Goal: Entertainment & Leisure: Consume media (video, audio)

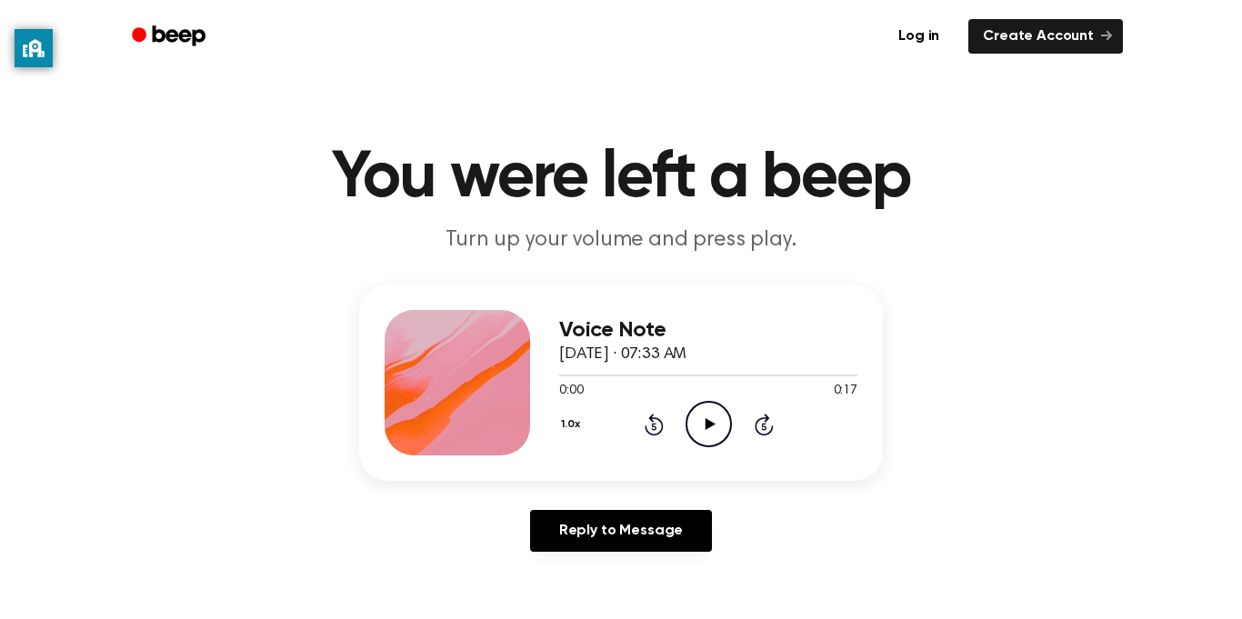
click at [690, 426] on icon "Play Audio" at bounding box center [709, 424] width 46 height 46
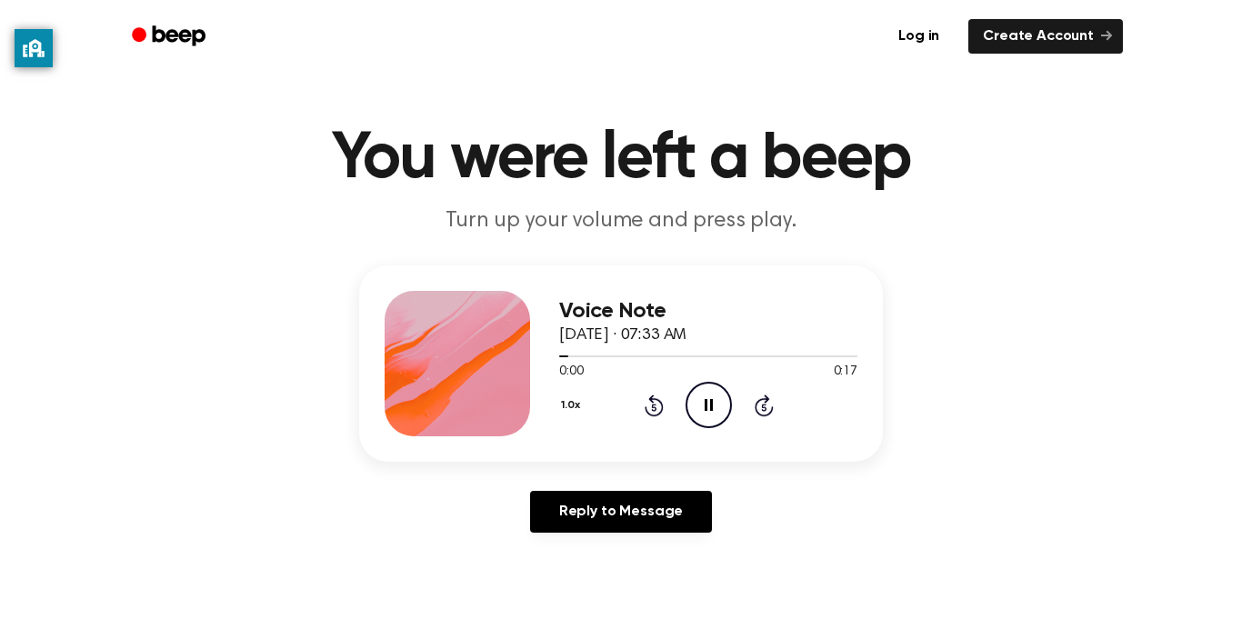
scroll to position [42, 0]
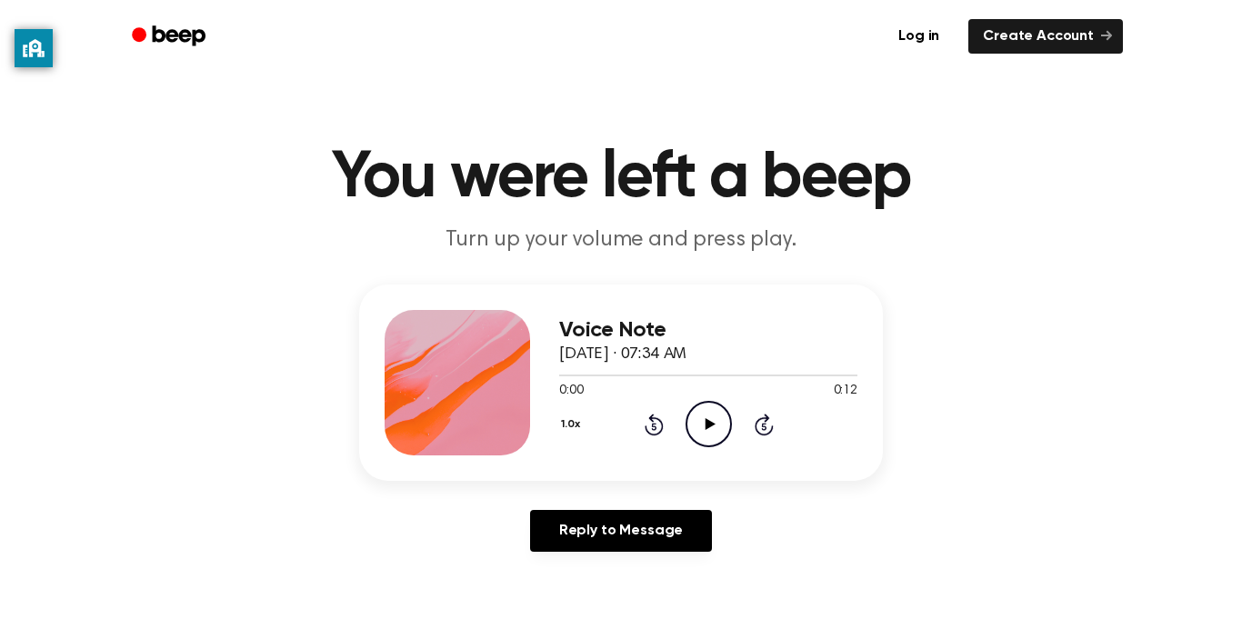
click at [687, 376] on div at bounding box center [708, 376] width 298 height 2
click at [711, 433] on icon "Play Audio" at bounding box center [709, 424] width 46 height 46
click at [617, 421] on div "1.0x Rewind 5 seconds Pause Audio Skip 5 seconds" at bounding box center [708, 424] width 298 height 46
click at [654, 426] on icon at bounding box center [653, 426] width 5 height 7
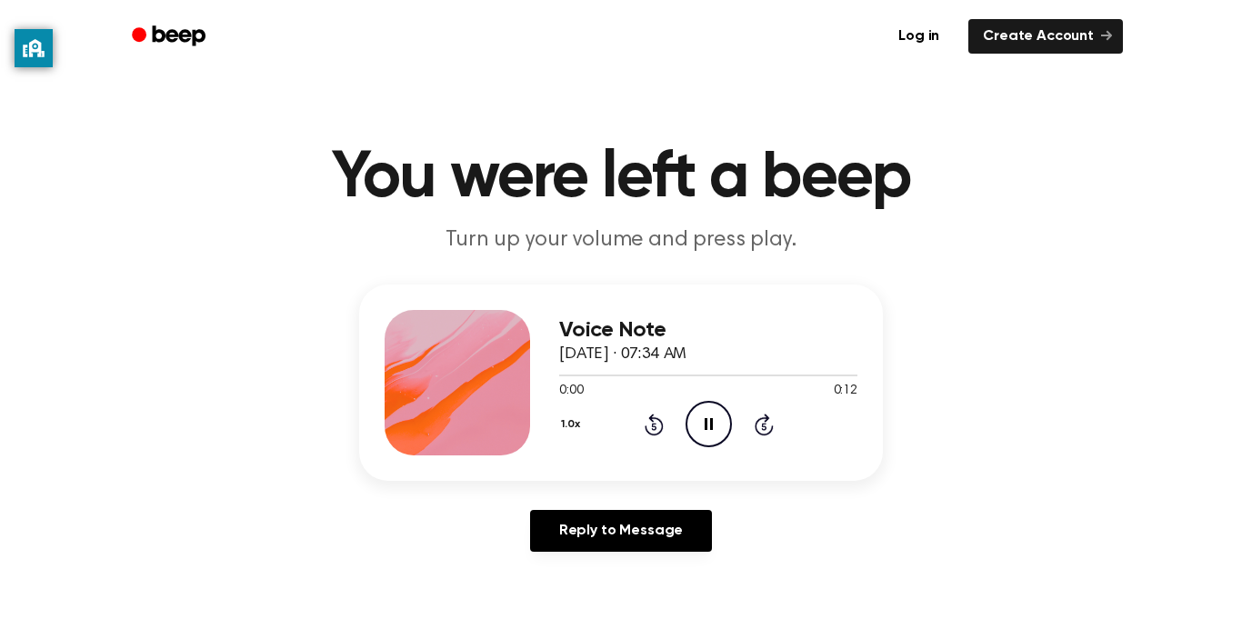
click at [648, 425] on icon "Rewind 5 seconds" at bounding box center [654, 425] width 20 height 24
click at [644, 424] on icon "Rewind 5 seconds" at bounding box center [654, 425] width 20 height 24
click at [694, 406] on icon "Play Audio" at bounding box center [709, 424] width 46 height 46
click at [706, 426] on icon at bounding box center [710, 424] width 10 height 12
click at [707, 418] on icon "Play Audio" at bounding box center [709, 424] width 46 height 46
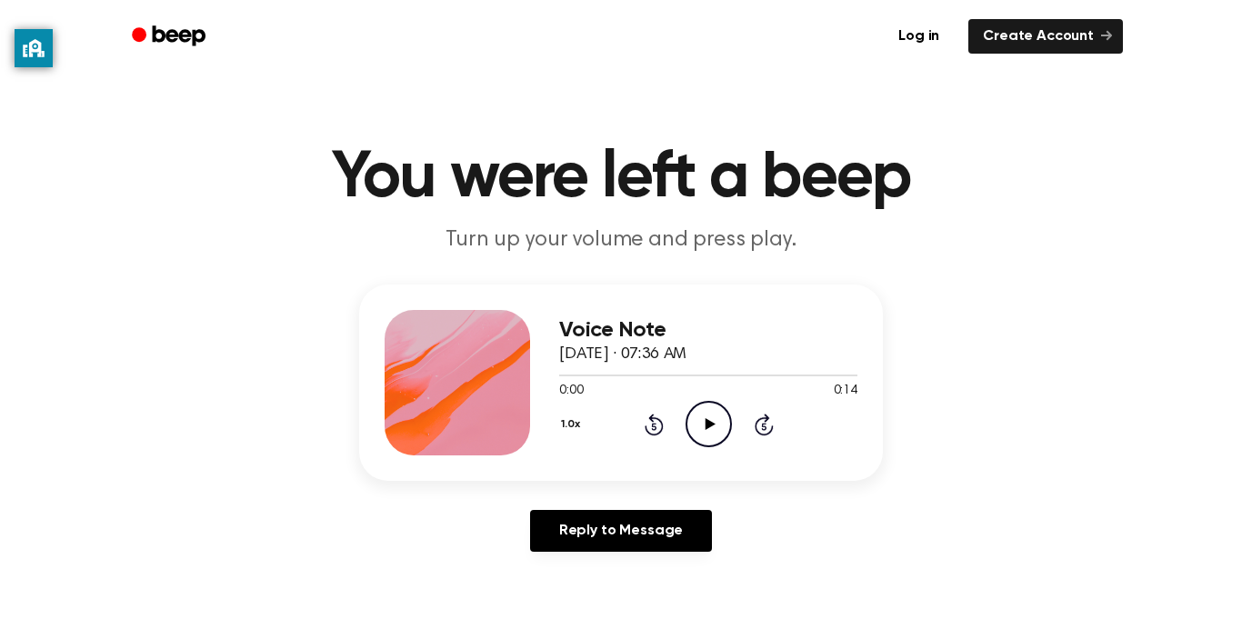
click at [703, 413] on icon "Play Audio" at bounding box center [709, 424] width 46 height 46
click at [705, 421] on icon "Play Audio" at bounding box center [709, 424] width 46 height 46
click at [724, 398] on div "0:00 0:13" at bounding box center [708, 391] width 298 height 19
click at [721, 427] on icon "Play Audio" at bounding box center [709, 424] width 46 height 46
click at [717, 418] on icon "Play Audio" at bounding box center [709, 424] width 46 height 46
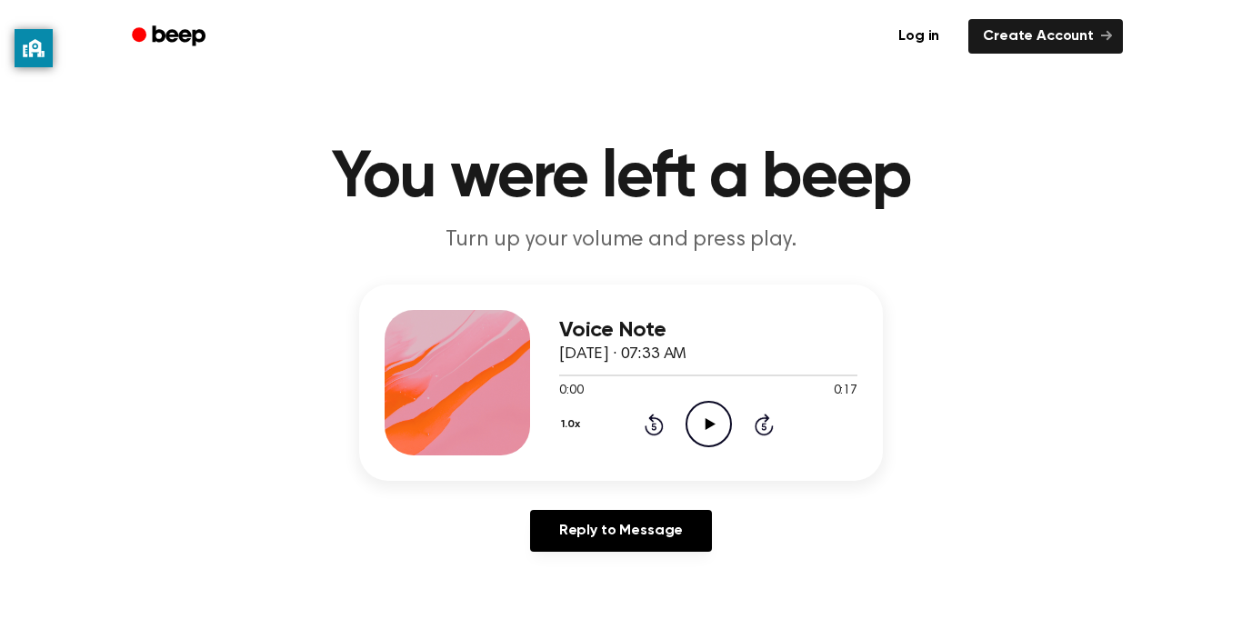
click at [704, 423] on icon "Play Audio" at bounding box center [709, 424] width 46 height 46
click at [707, 438] on icon "Pause Audio" at bounding box center [709, 424] width 46 height 46
click at [706, 428] on icon at bounding box center [710, 424] width 10 height 12
click at [697, 422] on icon "Play Audio" at bounding box center [709, 424] width 46 height 46
click at [714, 426] on icon "Play Audio" at bounding box center [709, 424] width 46 height 46
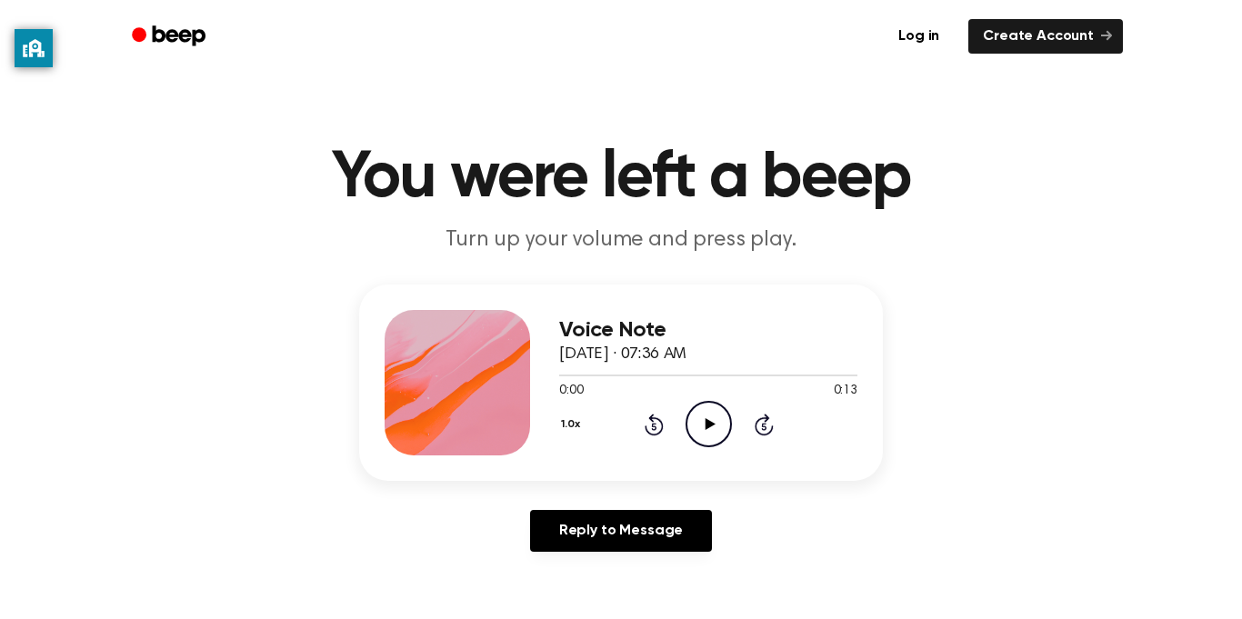
click at [716, 433] on icon "Play Audio" at bounding box center [709, 424] width 46 height 46
click at [691, 405] on icon "Play Audio" at bounding box center [709, 424] width 46 height 46
click at [712, 427] on icon "Play Audio" at bounding box center [709, 424] width 46 height 46
click at [715, 421] on icon "Play Audio" at bounding box center [709, 424] width 46 height 46
click at [716, 409] on icon "Play Audio" at bounding box center [709, 424] width 46 height 46
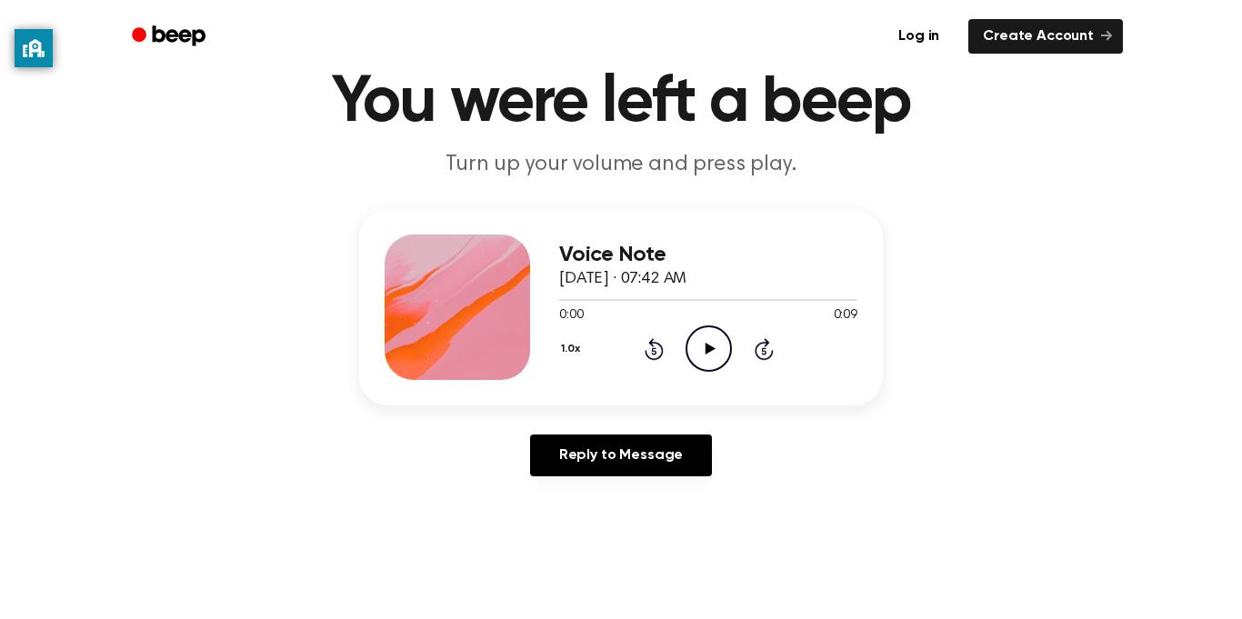
scroll to position [83, 0]
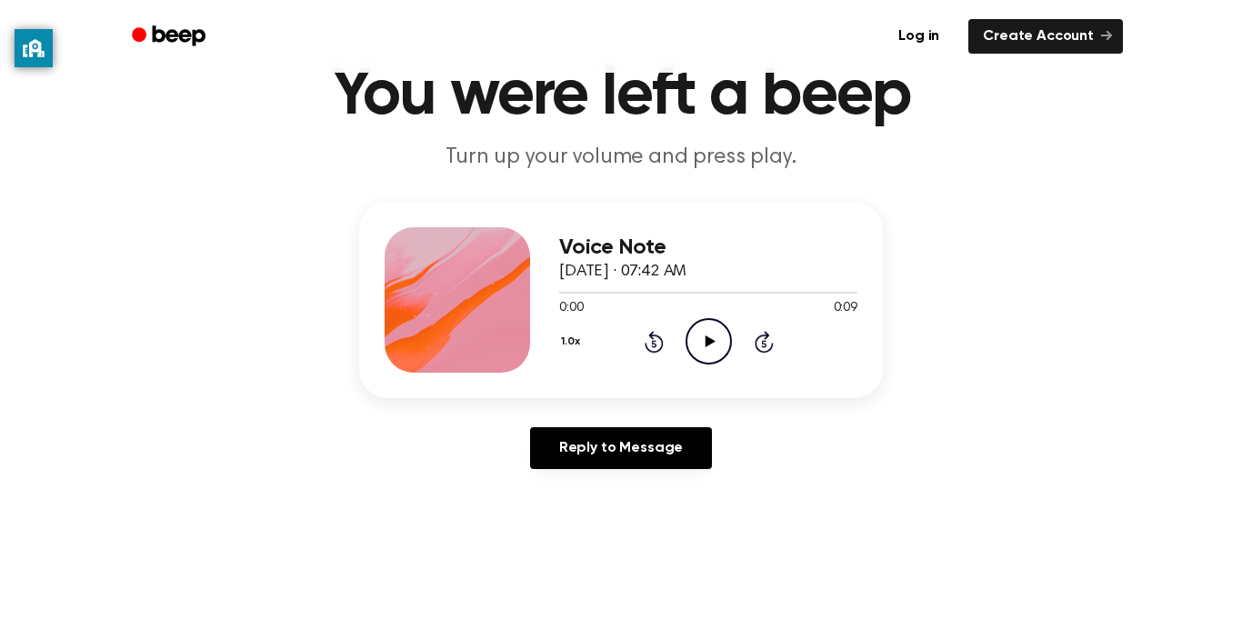
click at [707, 344] on icon at bounding box center [710, 342] width 10 height 12
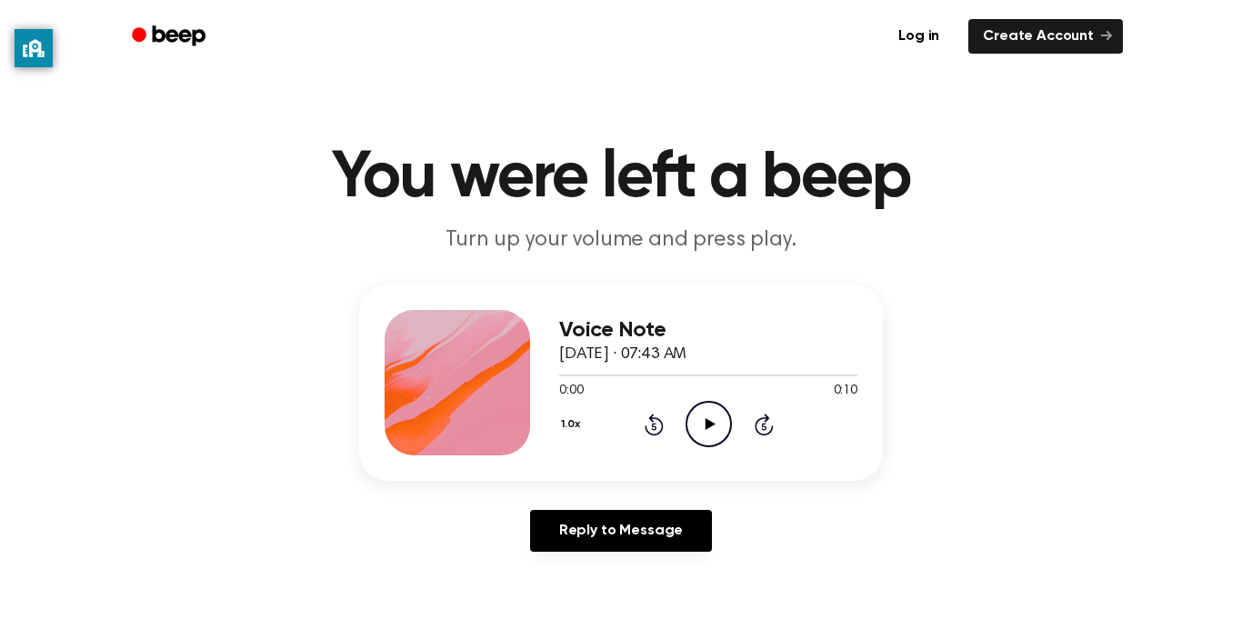
click at [707, 412] on icon "Play Audio" at bounding box center [709, 424] width 46 height 46
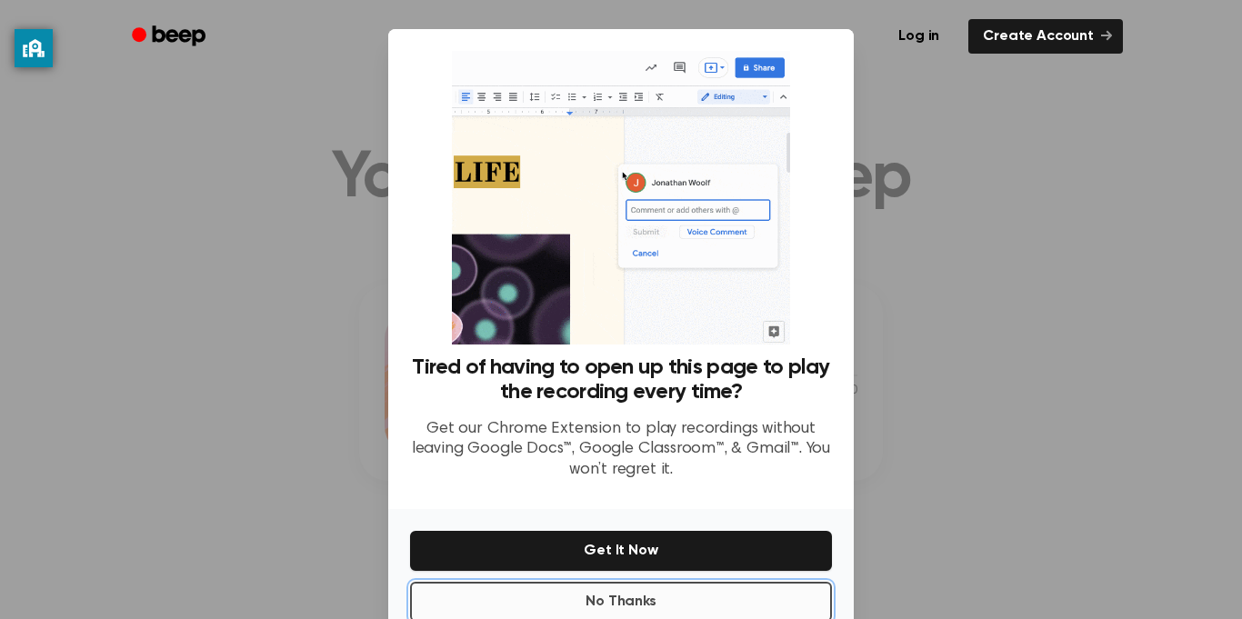
click at [637, 609] on button "No Thanks" at bounding box center [621, 602] width 422 height 40
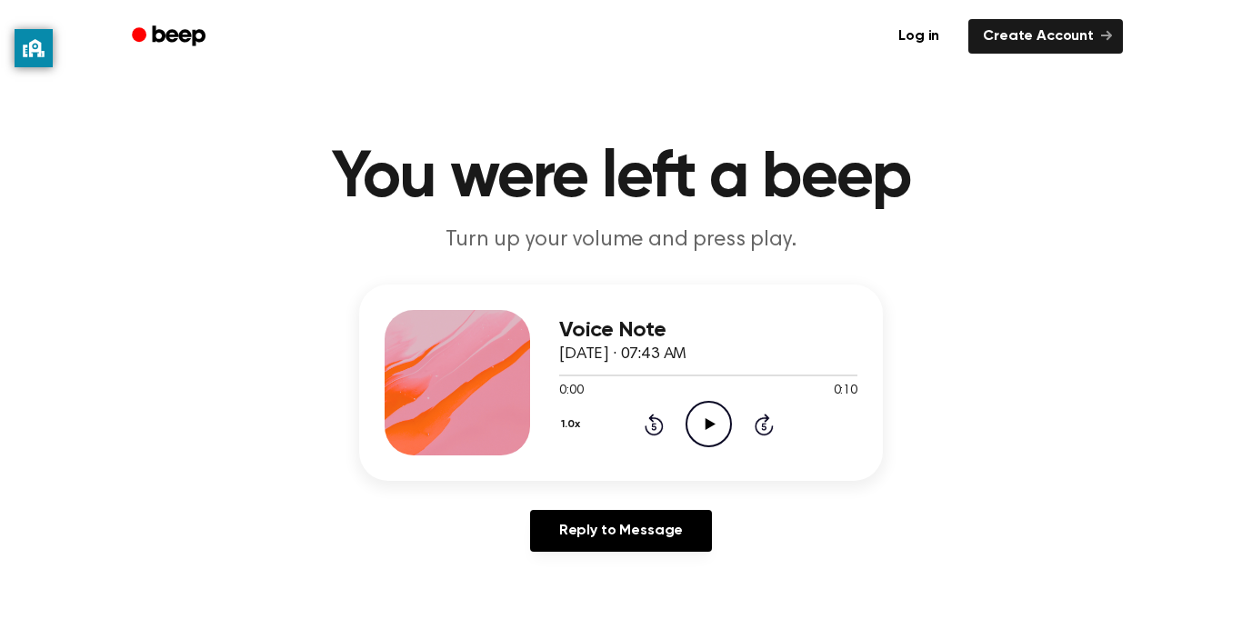
click at [723, 421] on icon "Play Audio" at bounding box center [709, 424] width 46 height 46
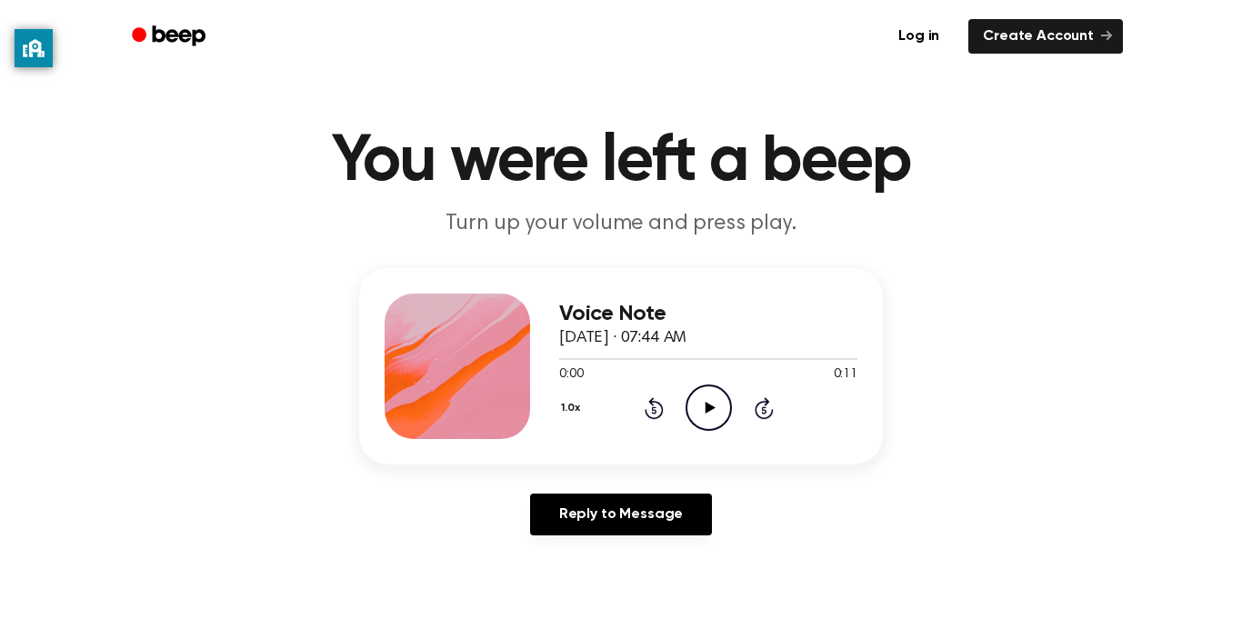
scroll to position [20, 0]
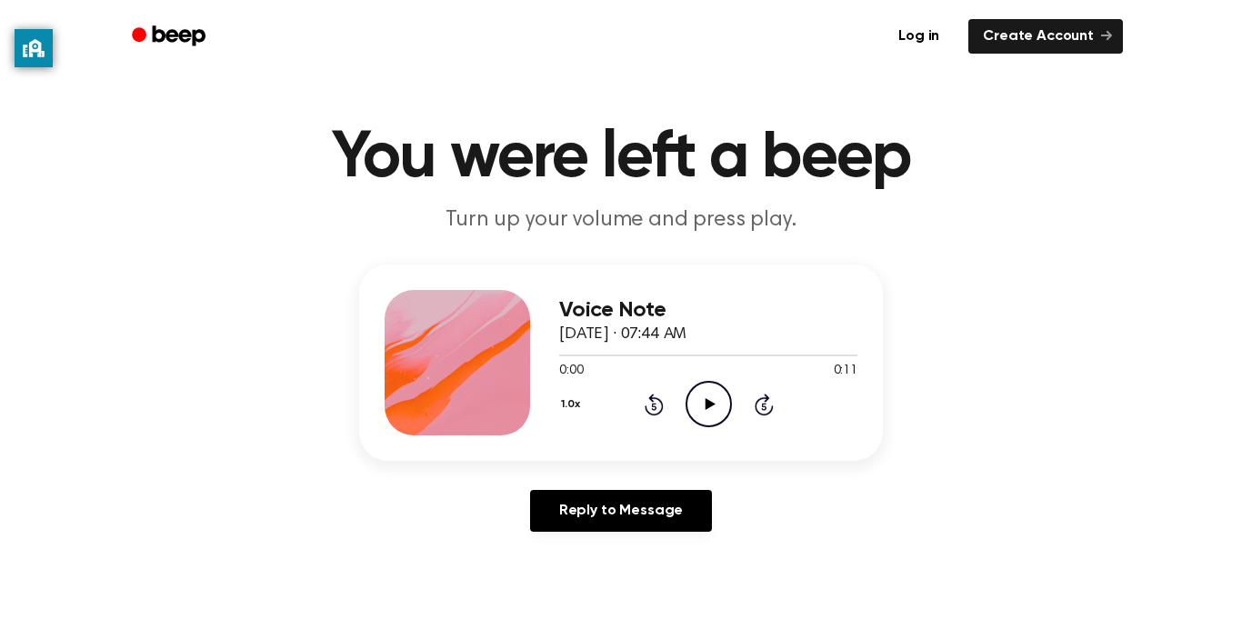
click at [706, 400] on icon at bounding box center [710, 404] width 10 height 12
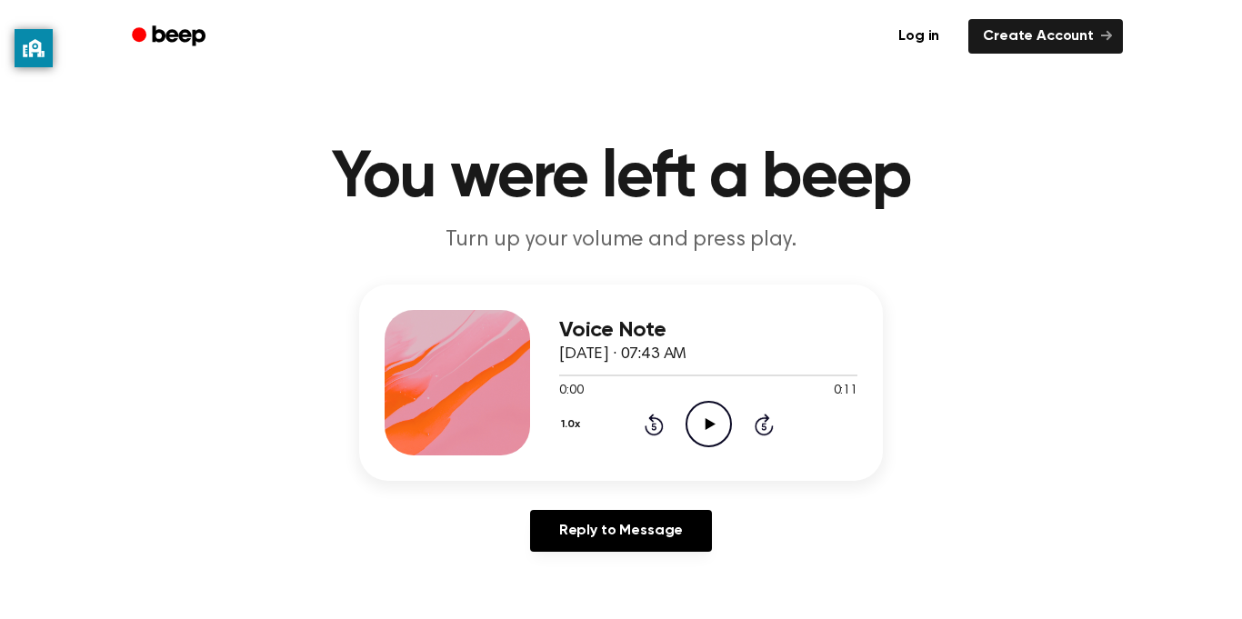
click at [697, 429] on icon "Play Audio" at bounding box center [709, 424] width 46 height 46
click at [706, 409] on icon "Play Audio" at bounding box center [709, 424] width 46 height 46
click at [694, 425] on icon "Play Audio" at bounding box center [709, 424] width 46 height 46
click at [702, 428] on icon "Play Audio" at bounding box center [709, 424] width 46 height 46
click at [689, 423] on icon "Play Audio" at bounding box center [709, 424] width 46 height 46
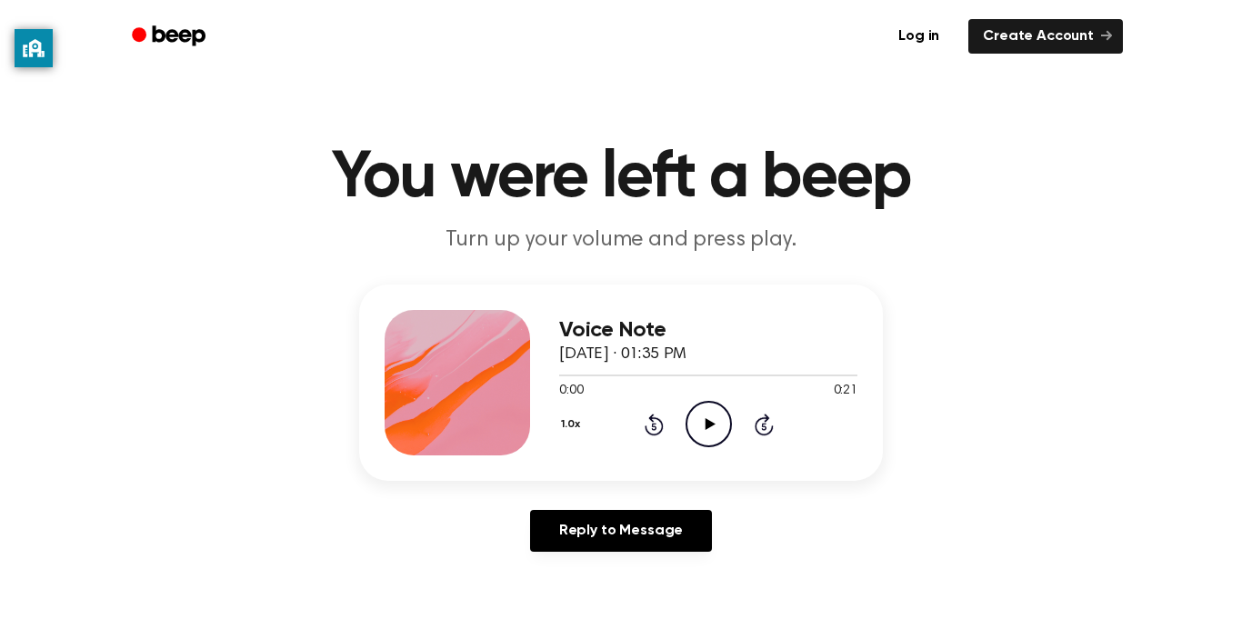
click at [703, 405] on icon "Play Audio" at bounding box center [709, 424] width 46 height 46
click at [726, 417] on icon "Play Audio" at bounding box center [709, 424] width 46 height 46
click at [692, 406] on icon "Play Audio" at bounding box center [709, 424] width 46 height 46
click at [720, 419] on icon "Play Audio" at bounding box center [709, 424] width 46 height 46
click at [724, 423] on icon "Play Audio" at bounding box center [709, 424] width 46 height 46
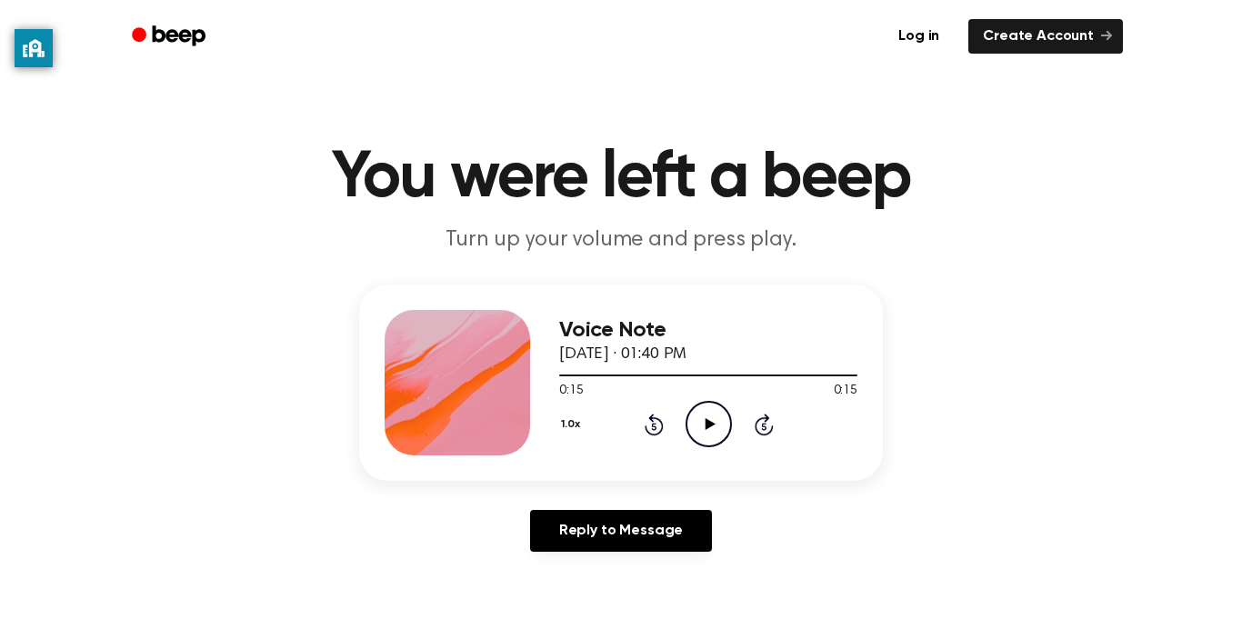
click at [691, 421] on icon "Play Audio" at bounding box center [709, 424] width 46 height 46
click at [709, 406] on icon "Play Audio" at bounding box center [709, 424] width 46 height 46
click at [721, 423] on icon "Play Audio" at bounding box center [709, 424] width 46 height 46
click at [703, 432] on icon "Pause Audio" at bounding box center [709, 424] width 46 height 46
click at [720, 403] on icon "Play Audio" at bounding box center [709, 424] width 46 height 46
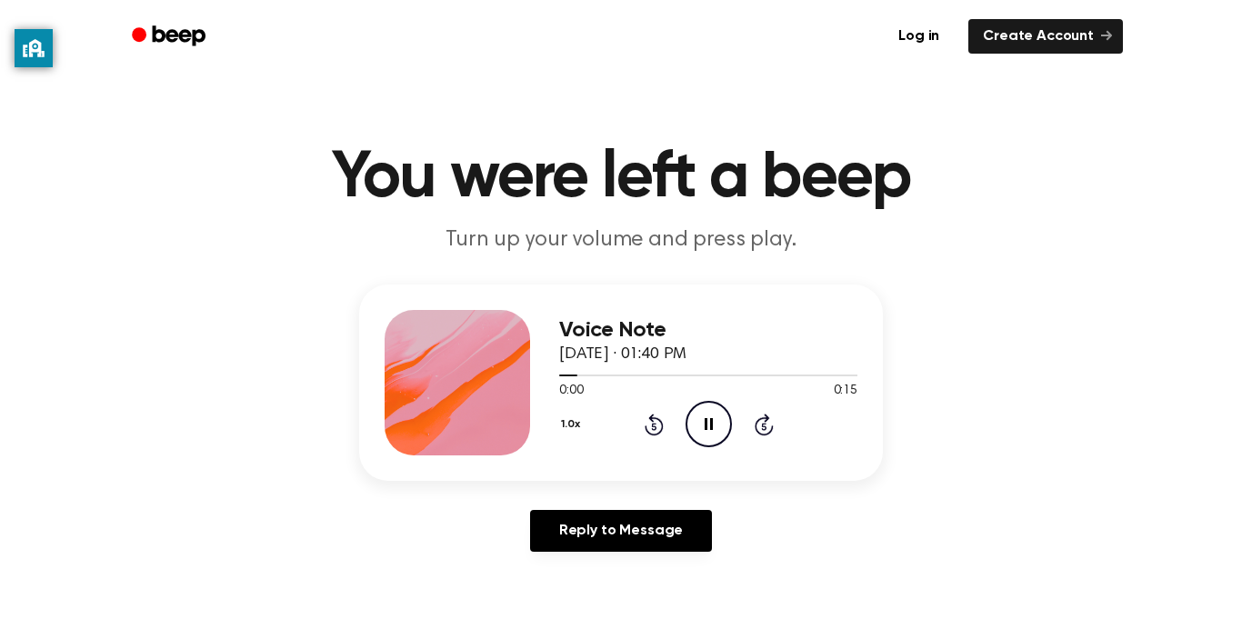
click at [709, 432] on icon "Pause Audio" at bounding box center [709, 424] width 46 height 46
click at [704, 426] on icon "Play Audio" at bounding box center [709, 424] width 46 height 46
click at [725, 416] on icon "Play Audio" at bounding box center [709, 424] width 46 height 46
click at [707, 433] on icon "Pause Audio" at bounding box center [709, 424] width 46 height 46
click at [710, 425] on icon at bounding box center [710, 424] width 10 height 12
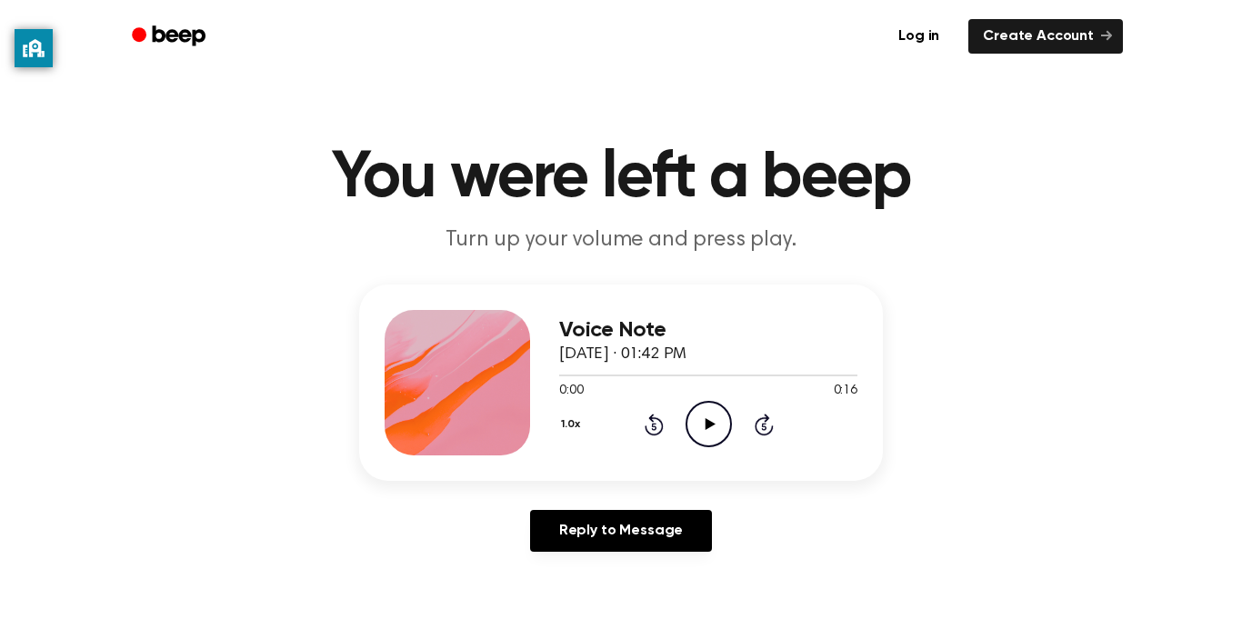
click at [710, 425] on icon at bounding box center [710, 424] width 10 height 12
click at [711, 426] on icon at bounding box center [710, 424] width 10 height 12
click at [693, 419] on icon "Pause Audio" at bounding box center [709, 424] width 46 height 46
click at [708, 414] on icon "Play Audio" at bounding box center [709, 424] width 46 height 46
click at [717, 413] on icon "Play Audio" at bounding box center [709, 424] width 46 height 46
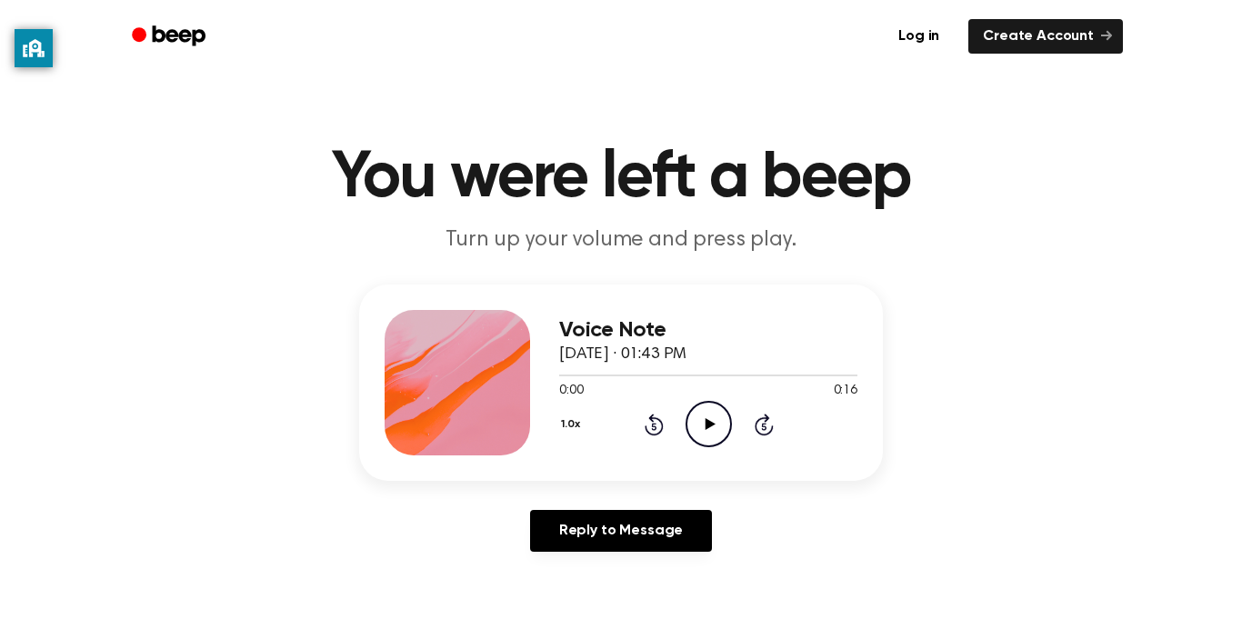
click at [706, 411] on icon "Play Audio" at bounding box center [709, 424] width 46 height 46
click at [717, 427] on icon "Pause Audio" at bounding box center [709, 424] width 46 height 46
click at [710, 425] on icon at bounding box center [710, 424] width 10 height 12
click at [653, 422] on icon at bounding box center [654, 425] width 19 height 22
click at [657, 422] on icon "Rewind 5 seconds" at bounding box center [654, 425] width 20 height 24
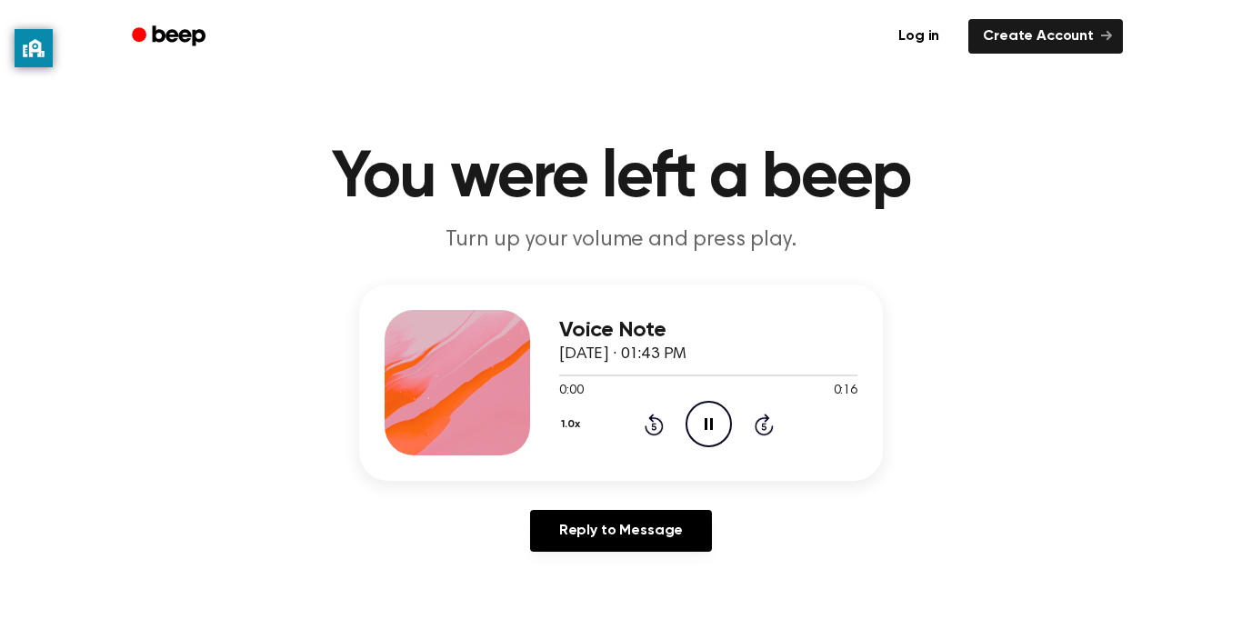
click at [654, 426] on icon at bounding box center [653, 426] width 5 height 7
click at [704, 430] on icon "Play Audio" at bounding box center [709, 424] width 46 height 46
click at [708, 402] on circle at bounding box center [709, 424] width 45 height 45
click at [701, 423] on icon "Play Audio" at bounding box center [709, 424] width 46 height 46
click at [710, 422] on icon at bounding box center [710, 424] width 10 height 12
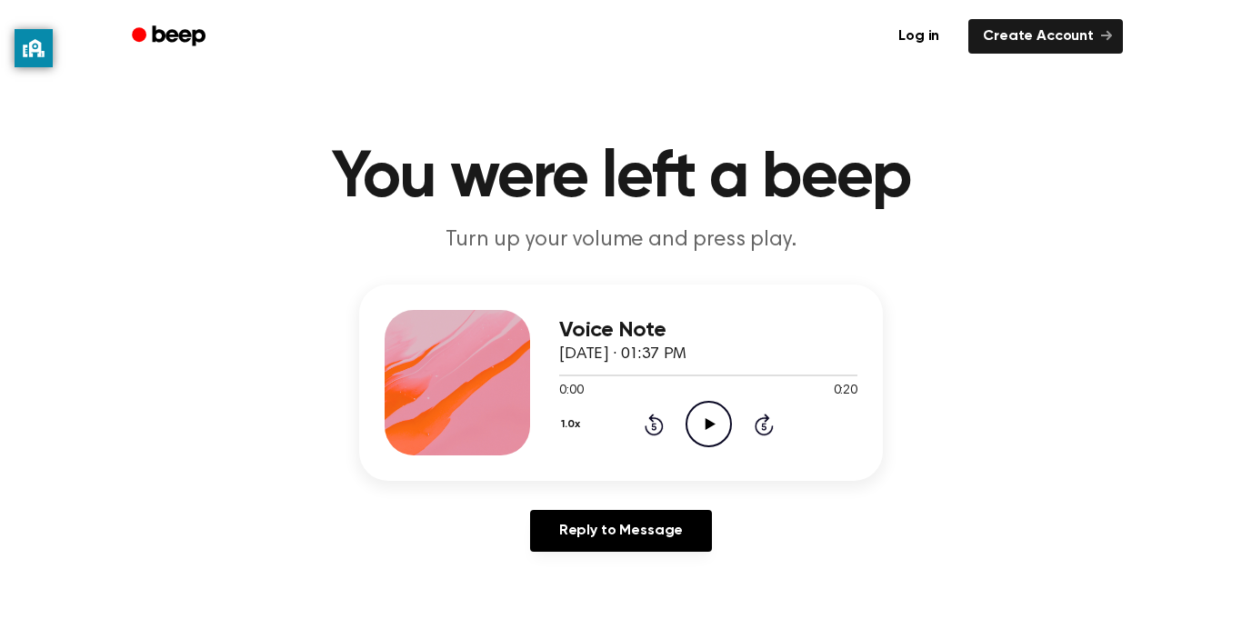
click at [699, 428] on icon "Play Audio" at bounding box center [709, 424] width 46 height 46
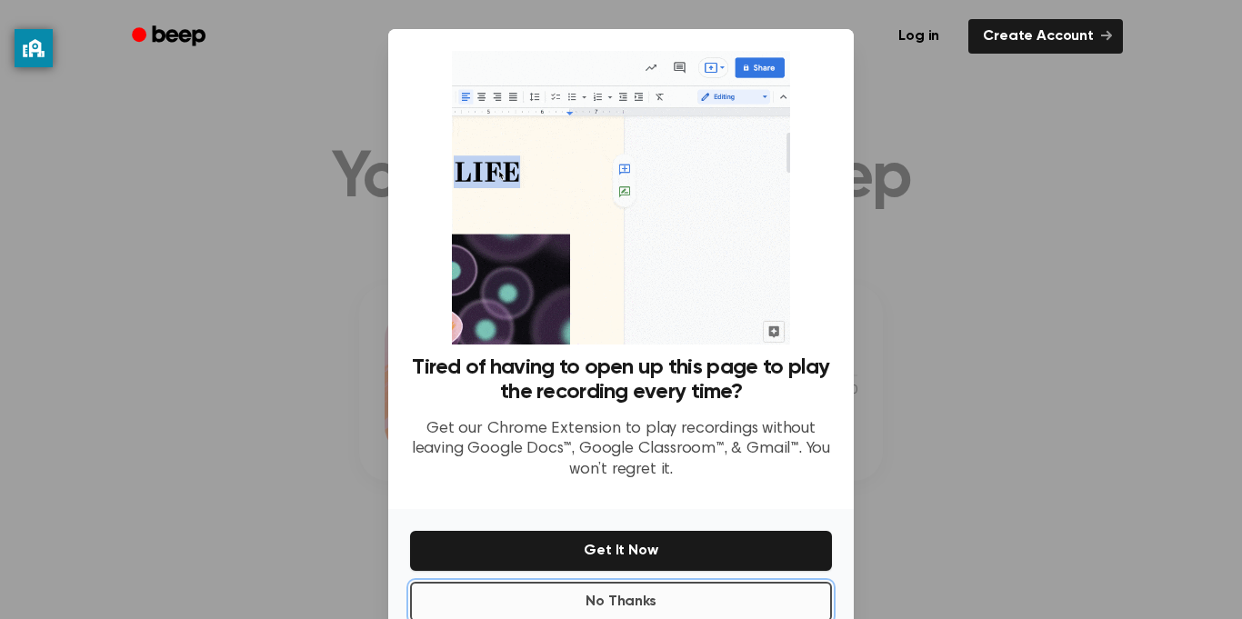
click at [648, 608] on button "No Thanks" at bounding box center [621, 602] width 422 height 40
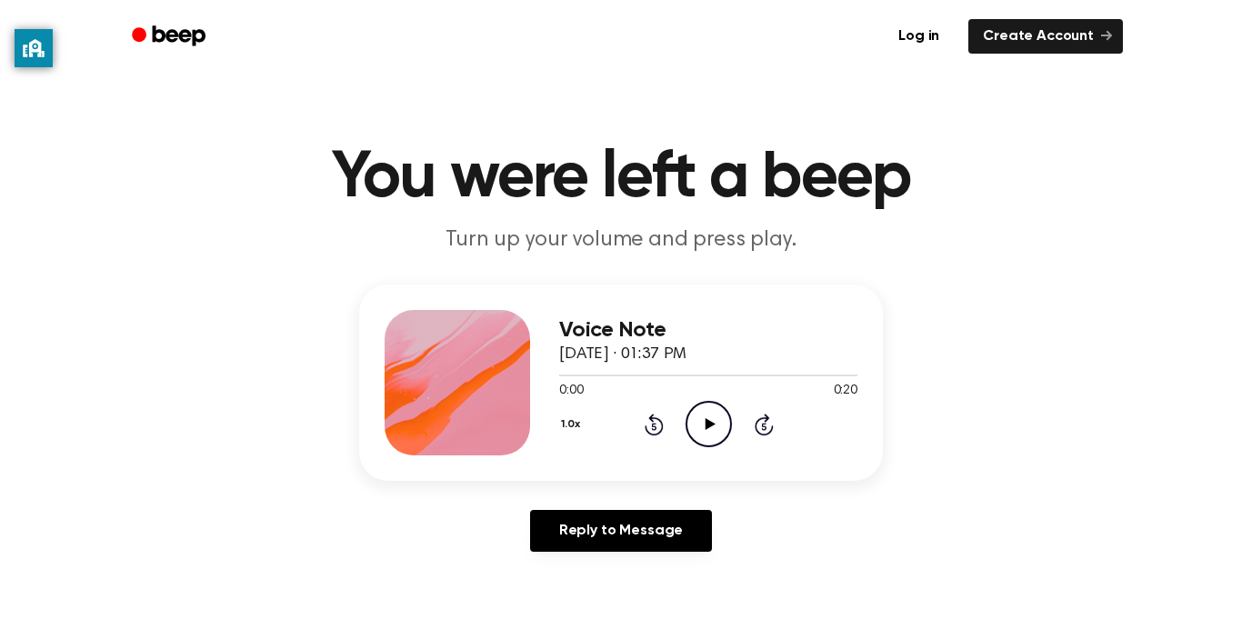
click at [717, 415] on icon "Play Audio" at bounding box center [709, 424] width 46 height 46
click at [715, 406] on icon "Play Audio" at bounding box center [709, 424] width 46 height 46
click at [654, 425] on icon at bounding box center [653, 426] width 5 height 7
click at [656, 417] on icon at bounding box center [654, 425] width 19 height 22
click at [653, 418] on icon at bounding box center [654, 425] width 19 height 22
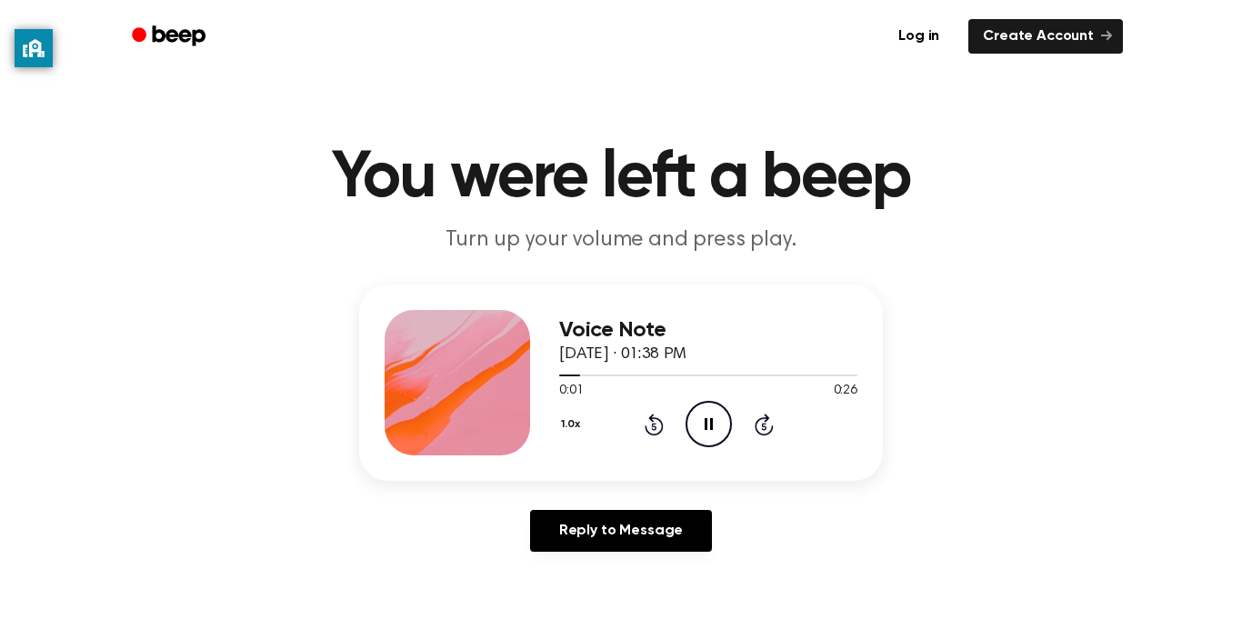
click at [654, 426] on icon at bounding box center [653, 426] width 5 height 7
click at [721, 420] on icon "Play Audio" at bounding box center [709, 424] width 46 height 46
click at [702, 415] on icon "Play Audio" at bounding box center [709, 424] width 46 height 46
click at [709, 426] on icon at bounding box center [710, 424] width 10 height 12
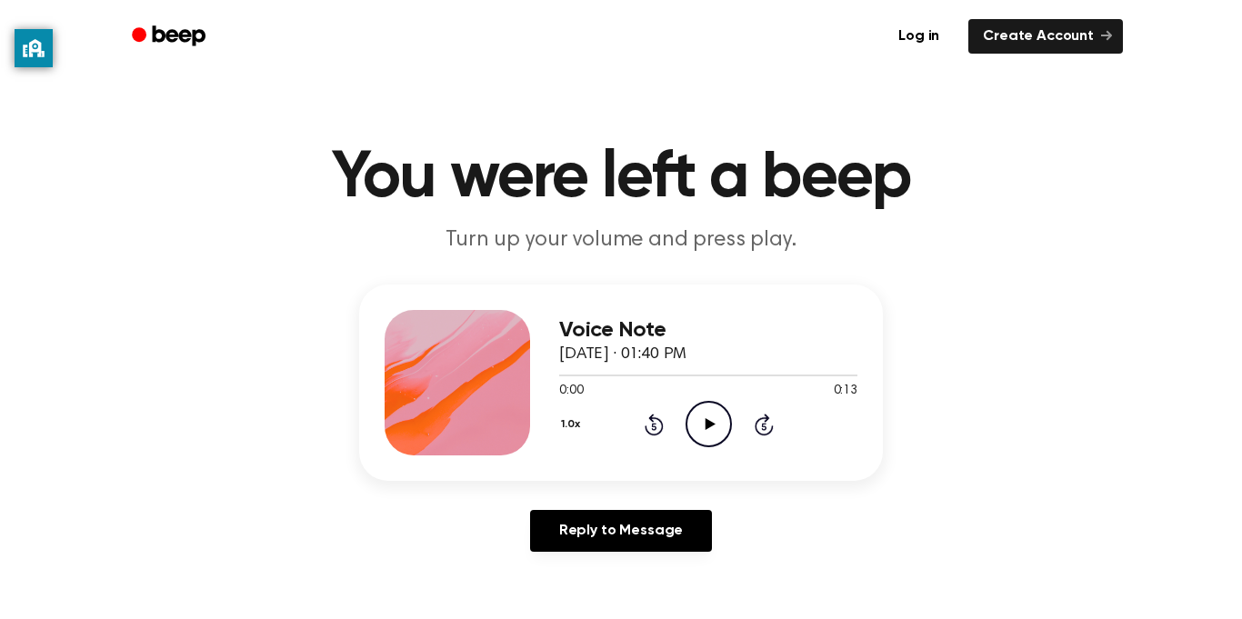
click at [711, 404] on icon "Play Audio" at bounding box center [709, 424] width 46 height 46
click at [698, 425] on icon "Play Audio" at bounding box center [709, 424] width 46 height 46
click at [716, 416] on icon "Play Audio" at bounding box center [709, 424] width 46 height 46
click at [692, 411] on icon "Play Audio" at bounding box center [709, 424] width 46 height 46
click at [700, 422] on icon "Play Audio" at bounding box center [709, 424] width 46 height 46
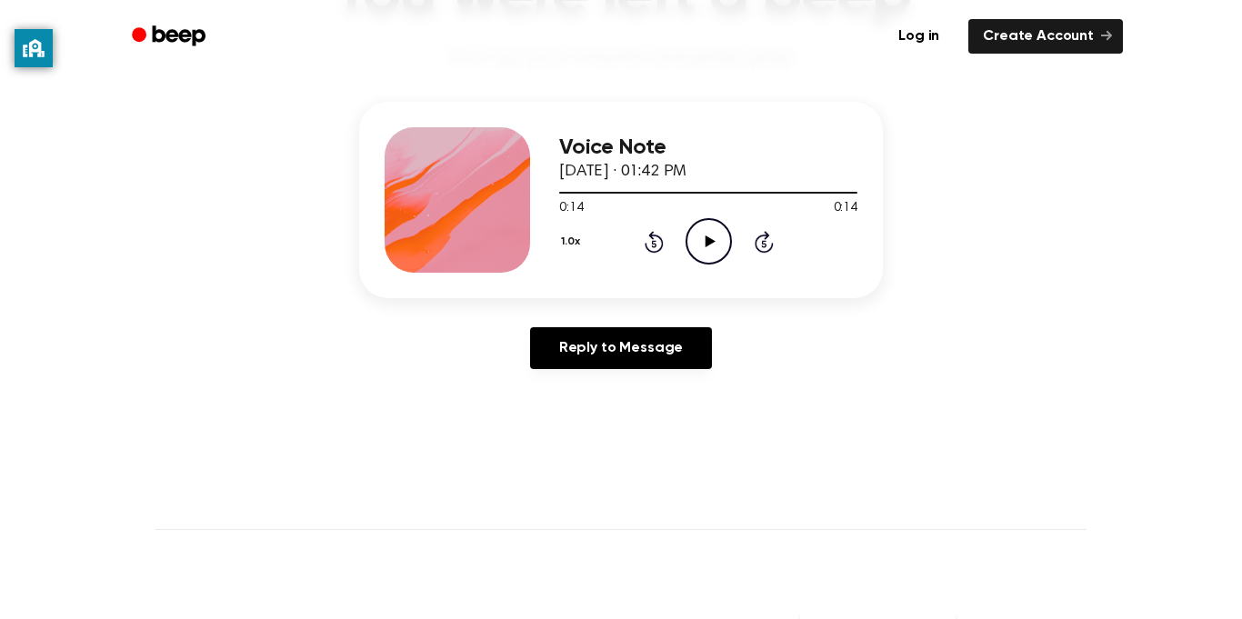
scroll to position [190, 0]
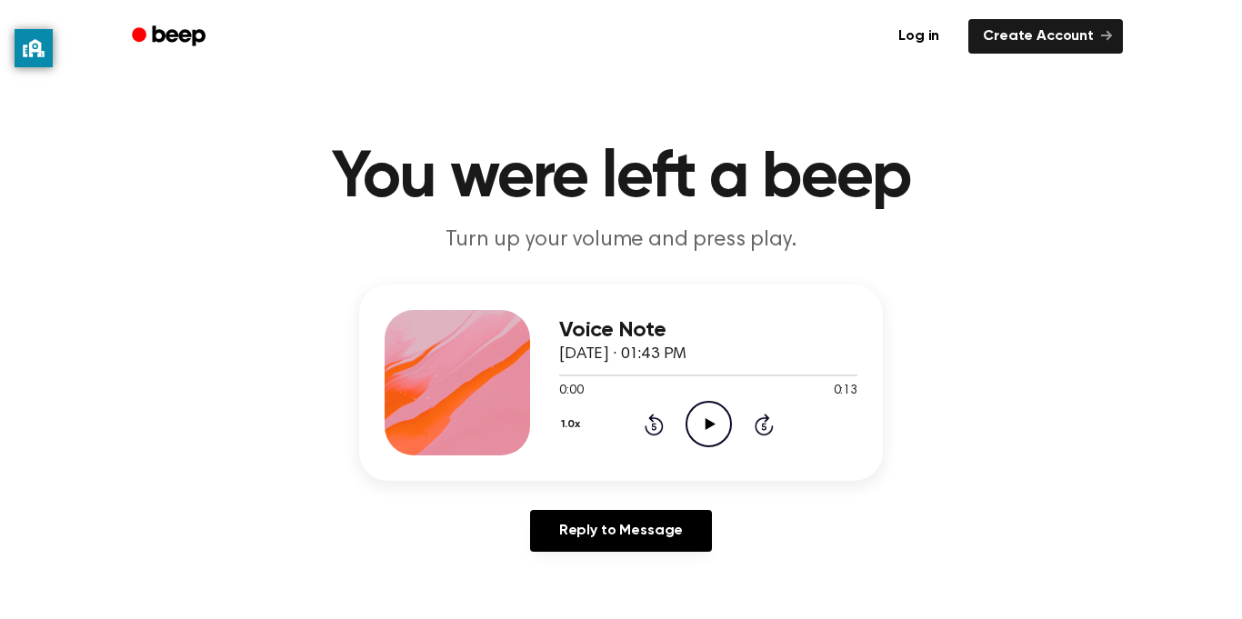
click at [711, 381] on div at bounding box center [708, 374] width 298 height 15
click at [711, 401] on icon "Play Audio" at bounding box center [709, 424] width 46 height 46
click at [658, 413] on icon "Rewind 5 seconds" at bounding box center [654, 425] width 20 height 24
click at [654, 426] on icon at bounding box center [653, 426] width 5 height 7
click at [656, 426] on icon "Rewind 5 seconds" at bounding box center [654, 425] width 20 height 24
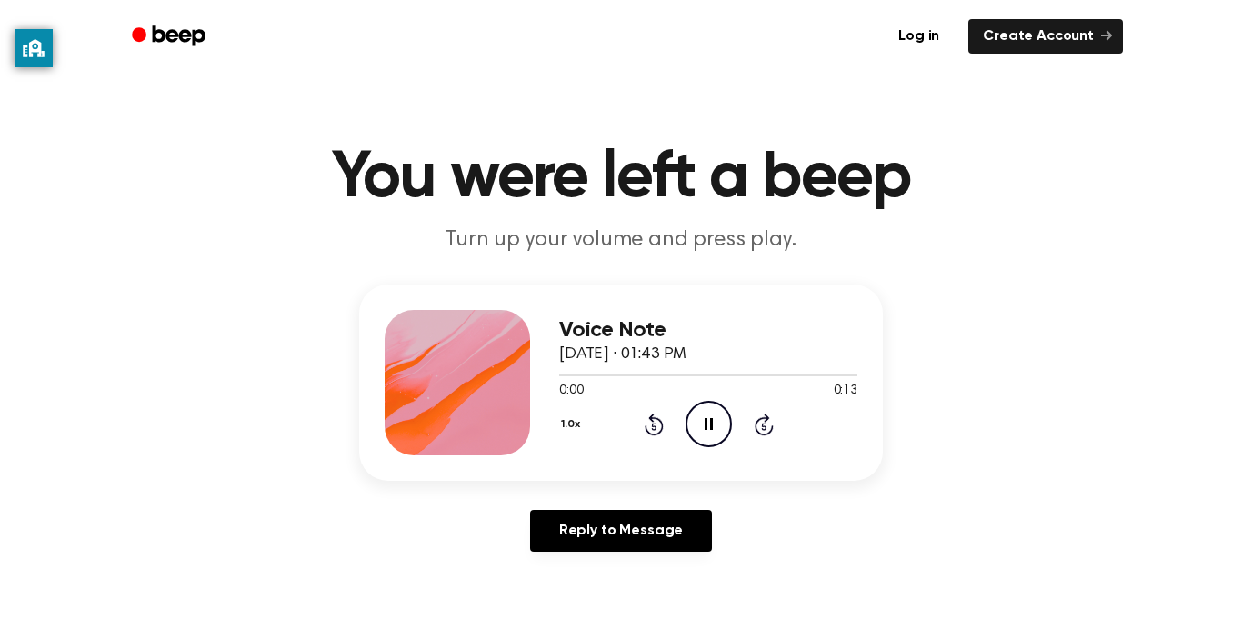
click at [654, 426] on icon at bounding box center [653, 426] width 5 height 7
click at [705, 438] on icon "Play Audio" at bounding box center [709, 424] width 46 height 46
